Goal: Find contact information: Find contact information

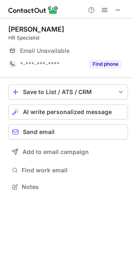
scroll to position [181, 133]
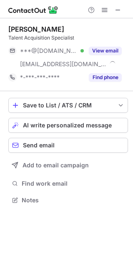
scroll to position [194, 133]
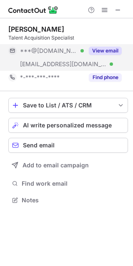
click at [101, 51] on button "View email" at bounding box center [105, 51] width 33 height 8
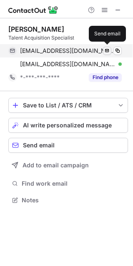
click at [111, 51] on div "samyaeashour6@gmail.com Verified" at bounding box center [71, 51] width 102 height 8
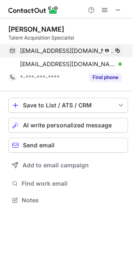
click at [114, 51] on span at bounding box center [117, 51] width 7 height 7
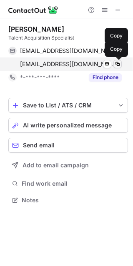
click at [120, 61] on span at bounding box center [117, 64] width 7 height 7
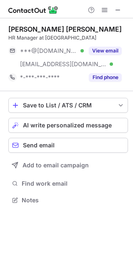
scroll to position [194, 133]
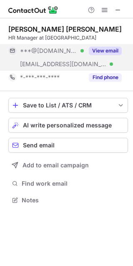
click at [110, 50] on button "View email" at bounding box center [105, 51] width 33 height 8
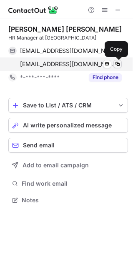
click at [114, 65] on span at bounding box center [117, 64] width 7 height 7
